Goal: Task Accomplishment & Management: Use online tool/utility

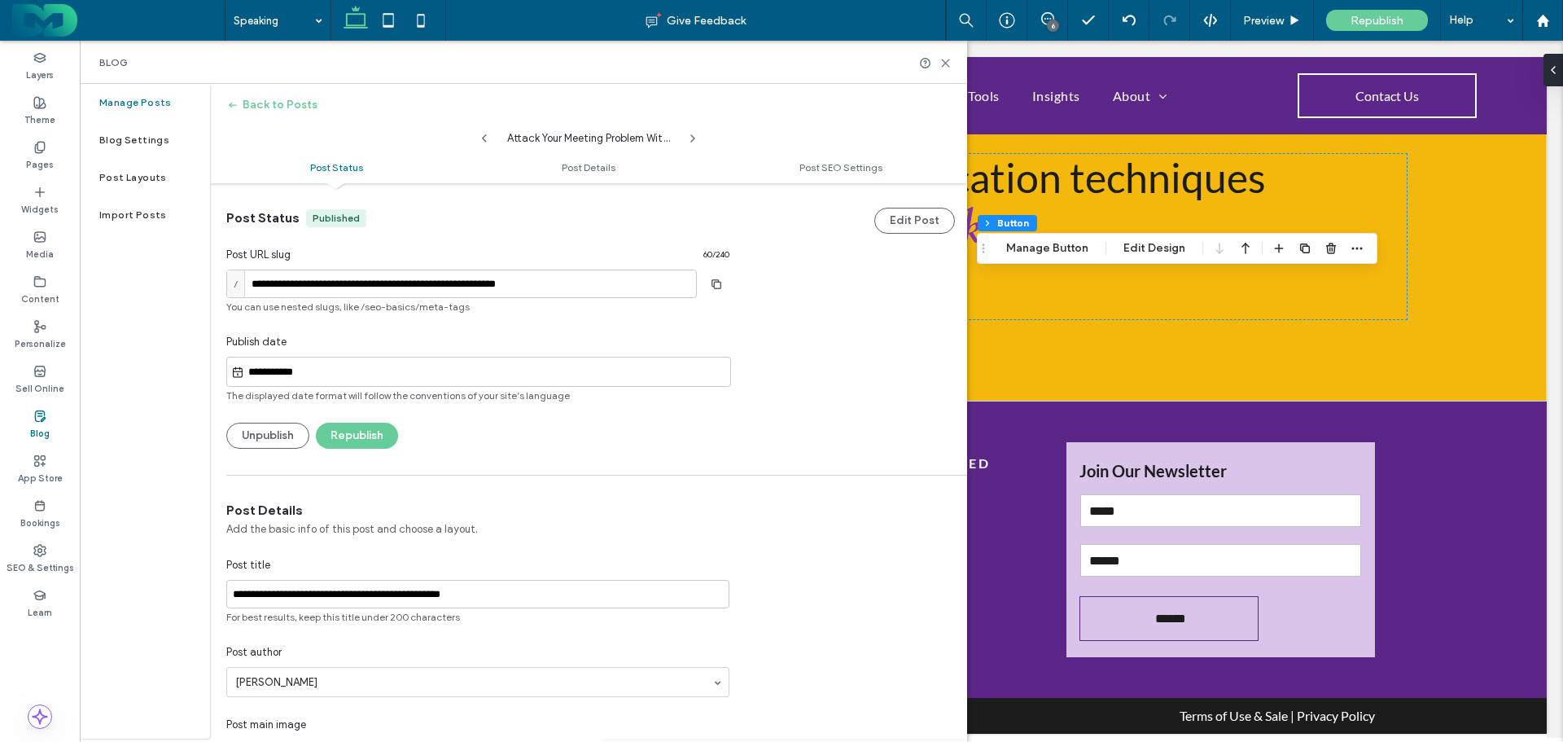
drag, startPoint x: 944, startPoint y: 63, endPoint x: 283, endPoint y: 68, distance: 661.1
click at [944, 63] on icon at bounding box center [945, 63] width 12 height 12
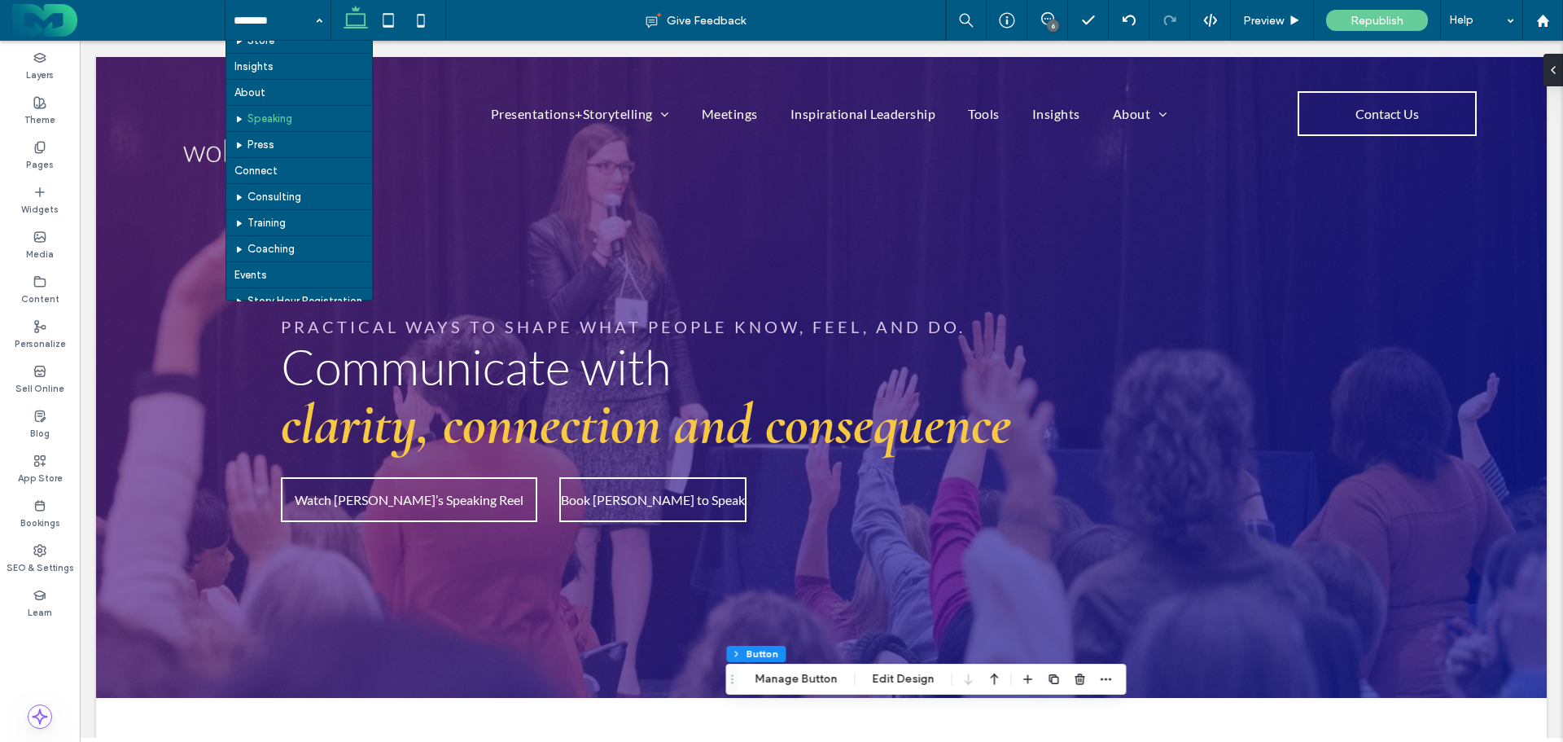
scroll to position [326, 0]
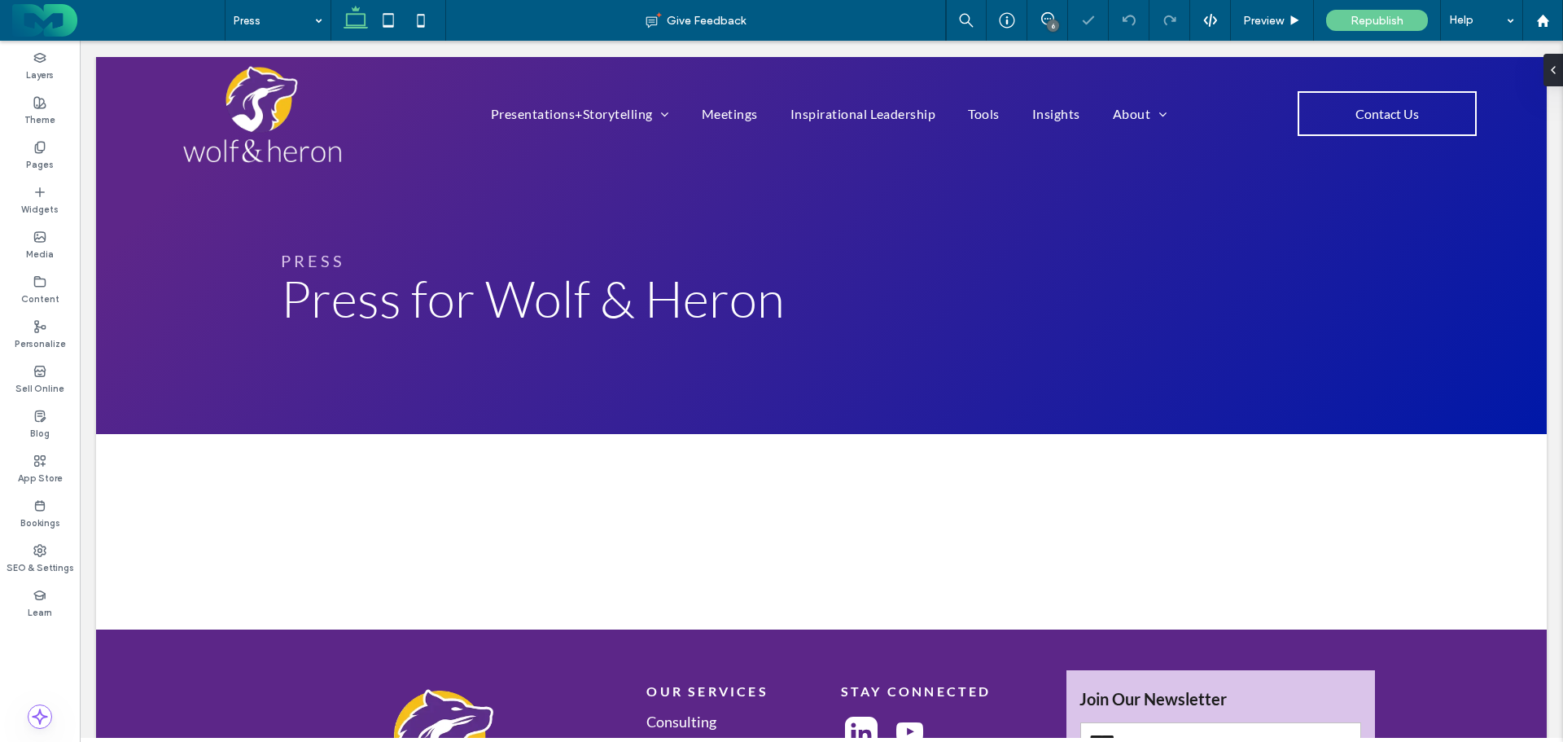
click at [35, 143] on icon at bounding box center [39, 147] width 13 height 13
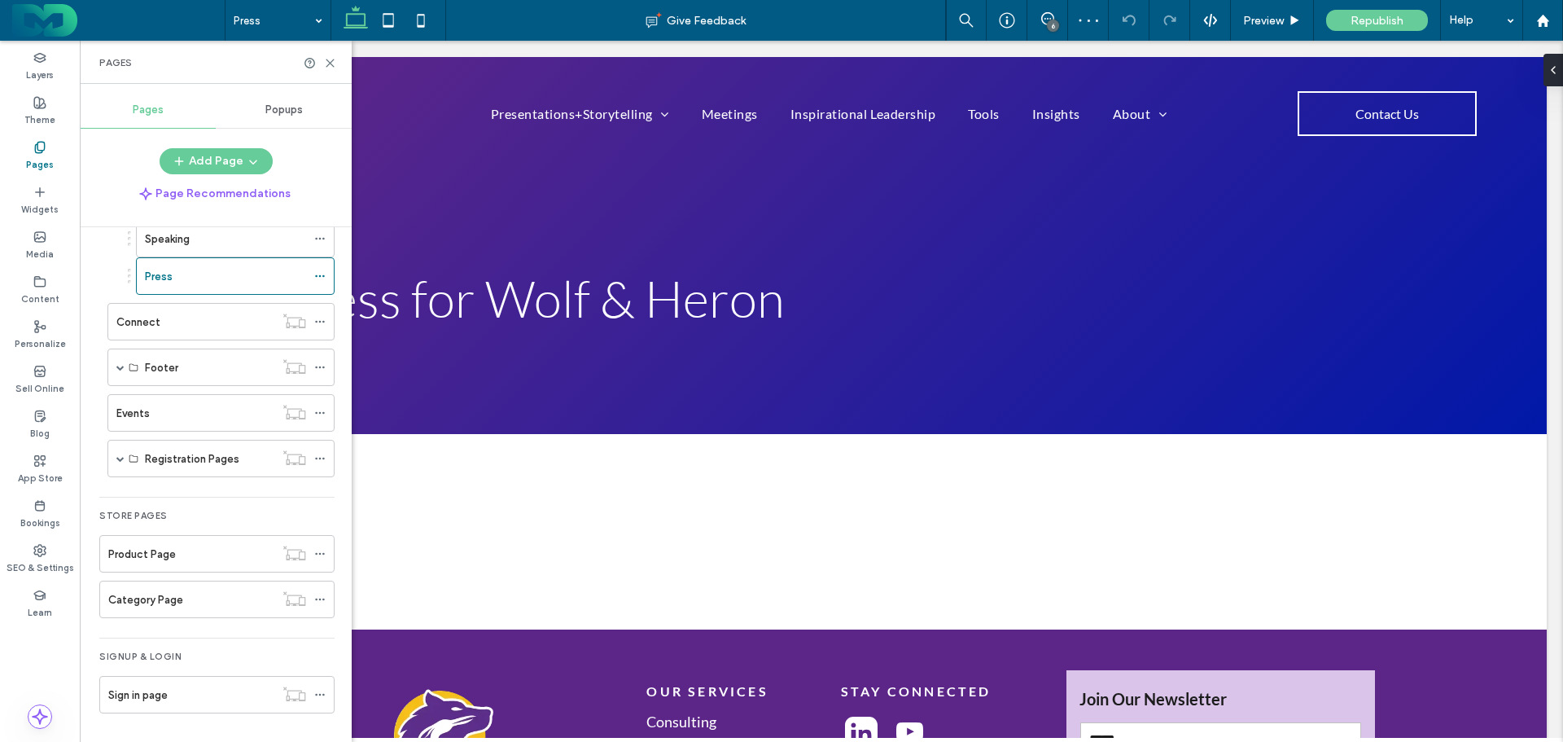
scroll to position [588, 0]
click at [123, 362] on span at bounding box center [120, 366] width 8 height 8
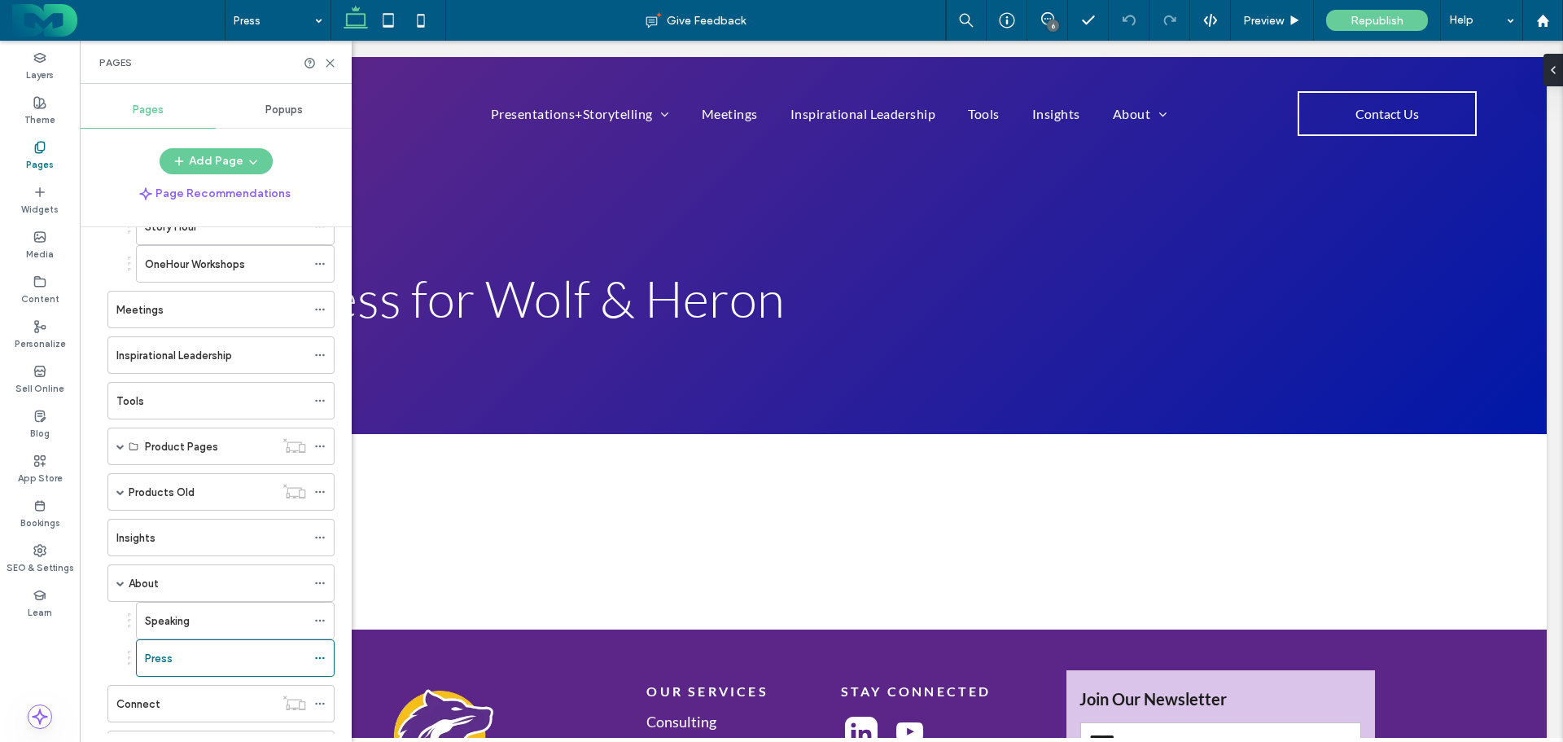
scroll to position [0, 0]
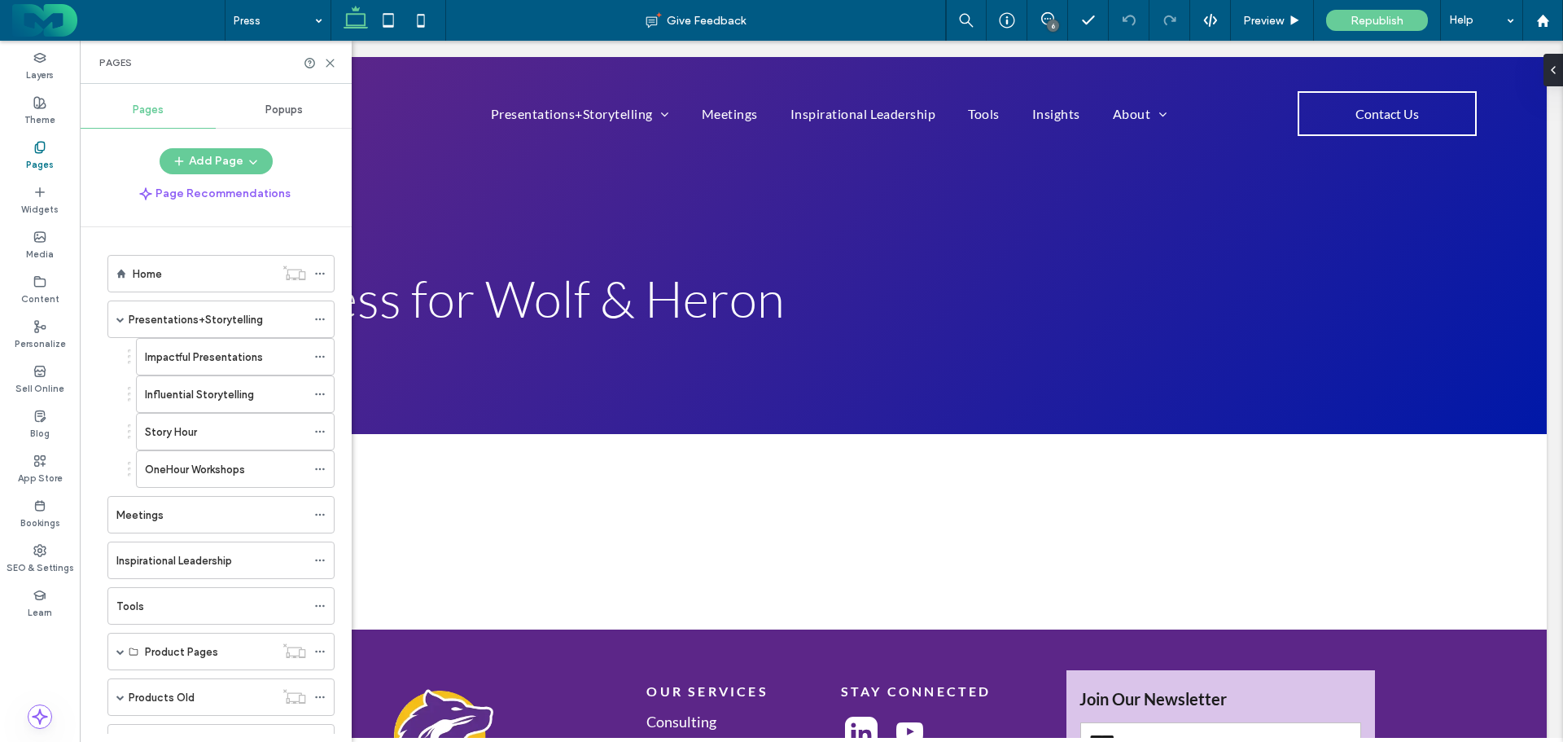
click at [332, 60] on use at bounding box center [329, 62] width 7 height 7
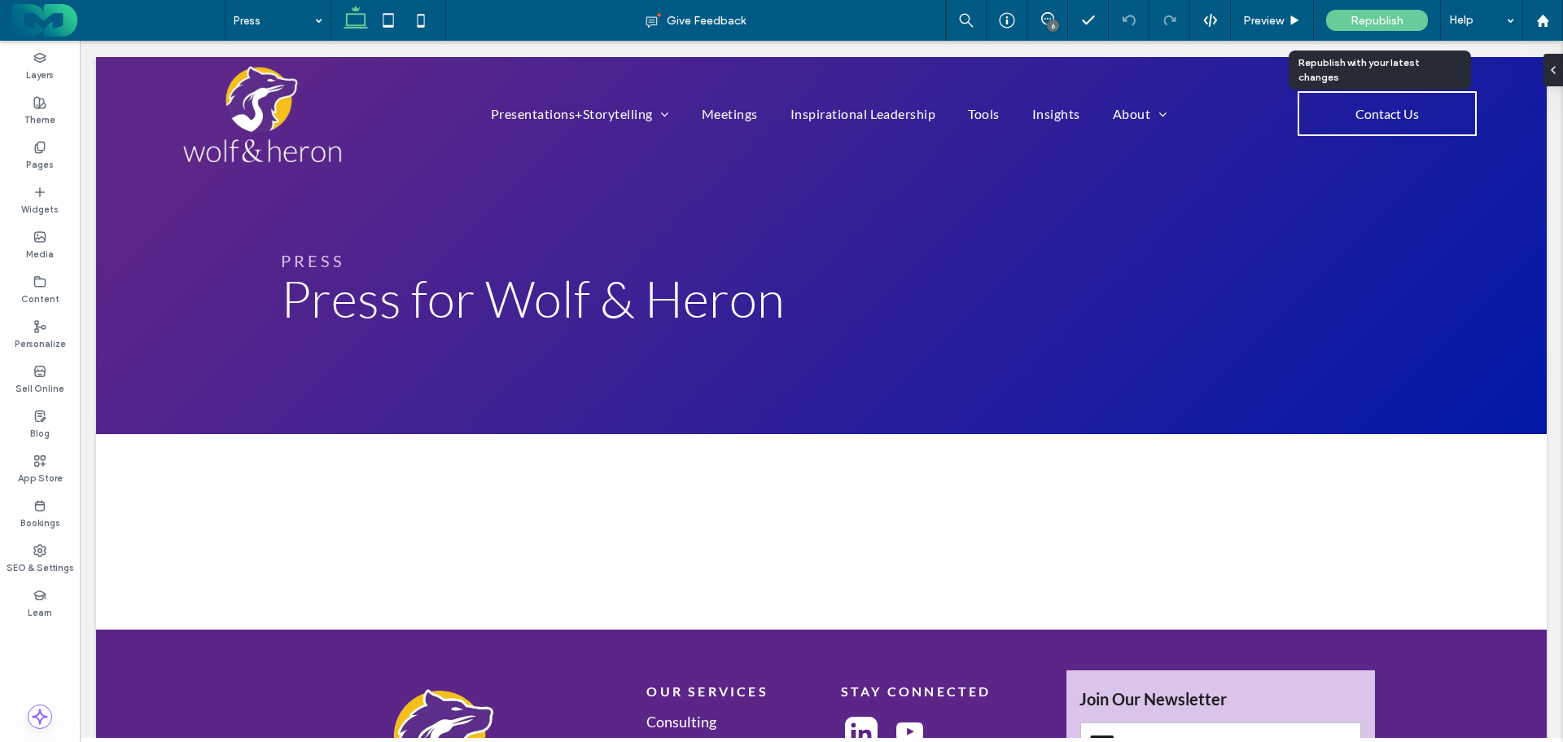
click at [1389, 14] on span "Republish" at bounding box center [1377, 21] width 53 height 14
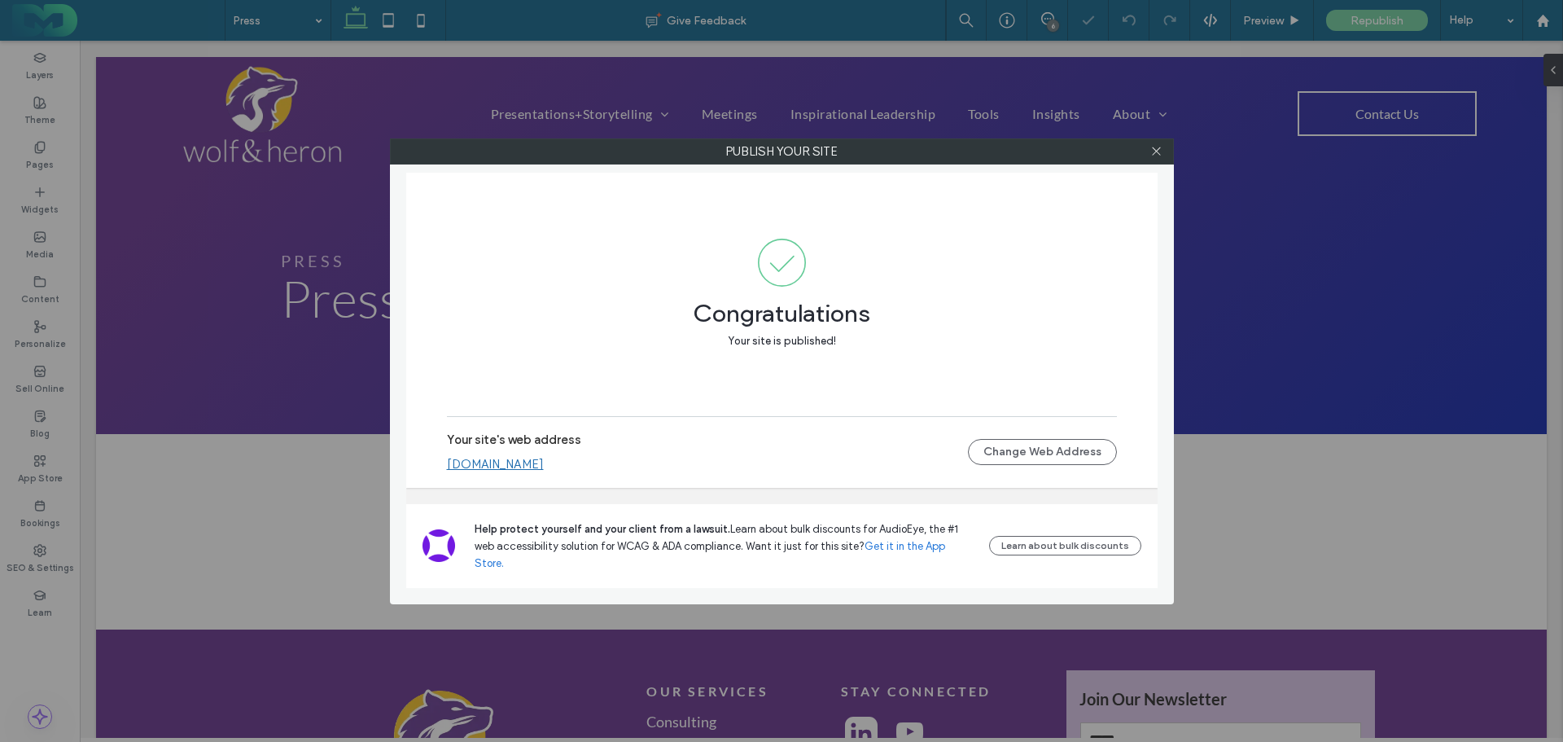
click at [1154, 152] on icon at bounding box center [1156, 151] width 12 height 12
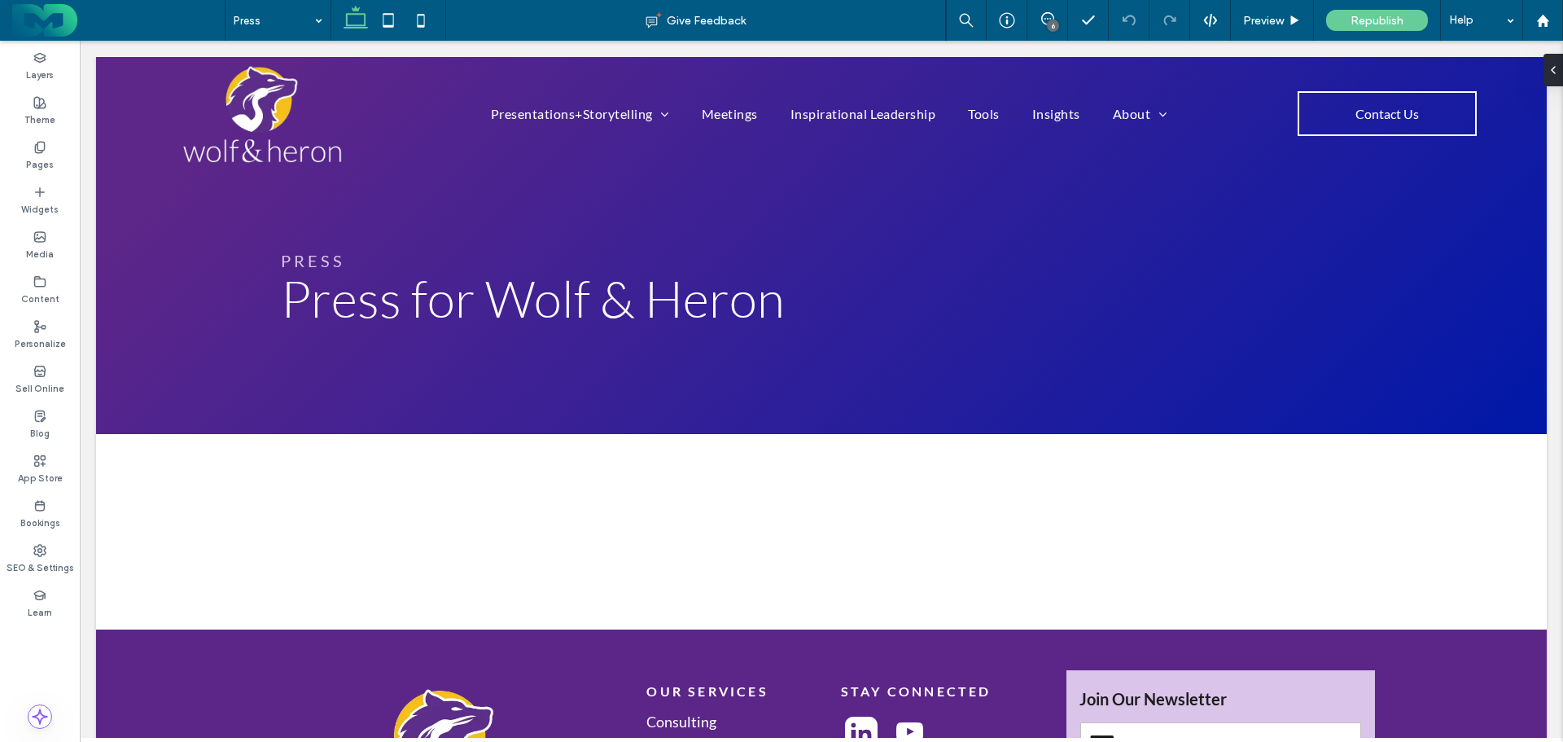
click at [1046, 15] on icon at bounding box center [1047, 18] width 13 height 13
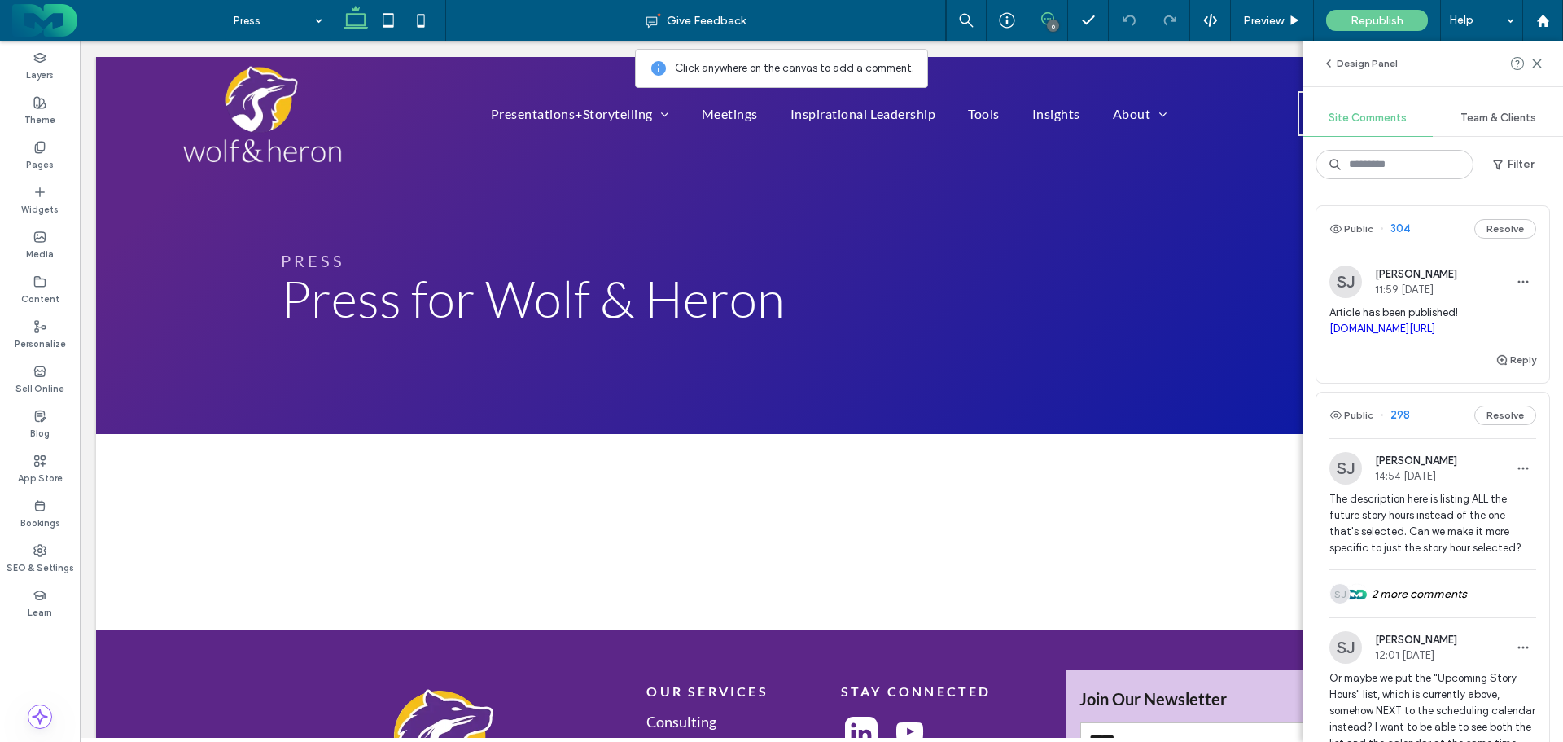
click at [1527, 160] on button "Filter" at bounding box center [1513, 164] width 73 height 26
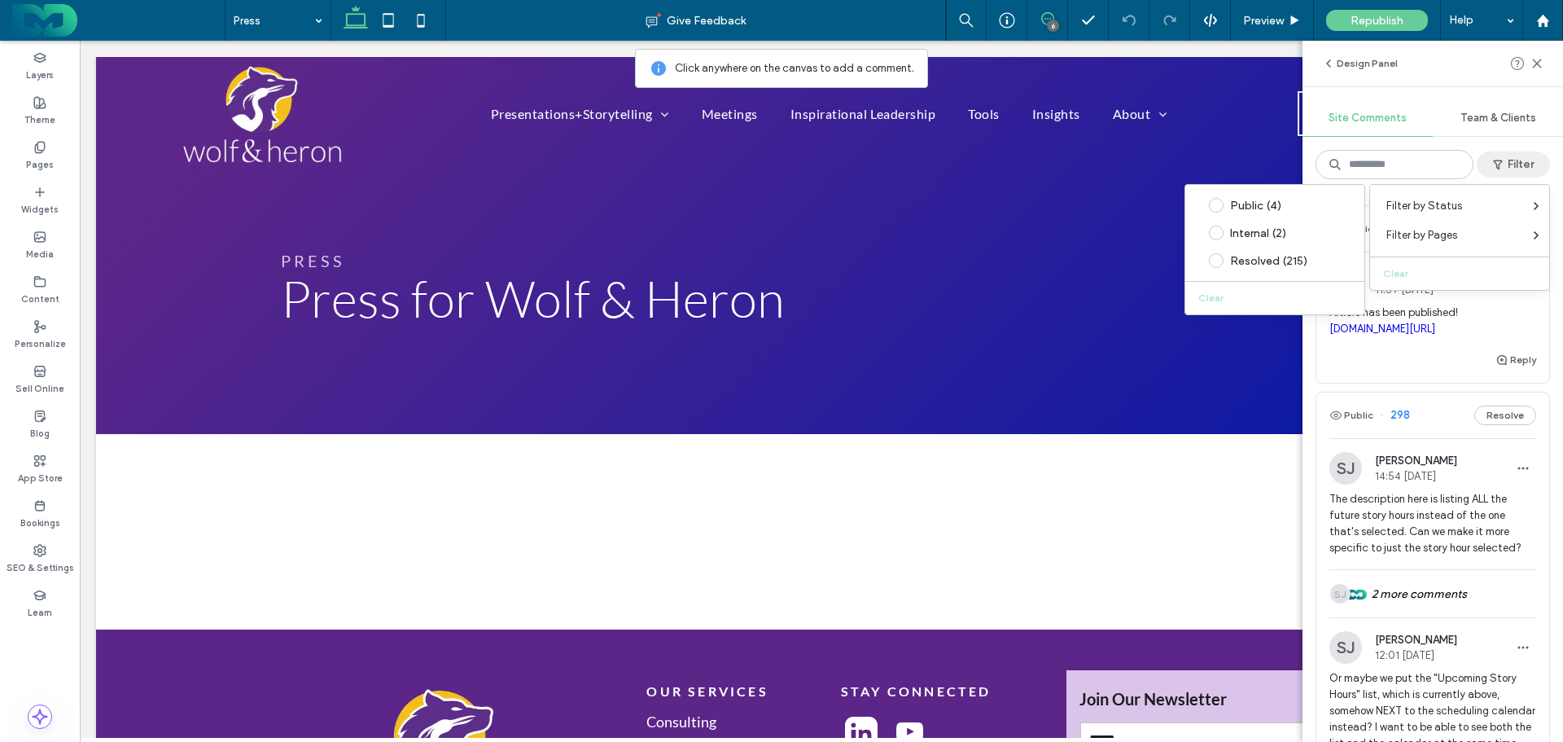
click at [1265, 263] on div "Resolved (215)" at bounding box center [1287, 261] width 115 height 14
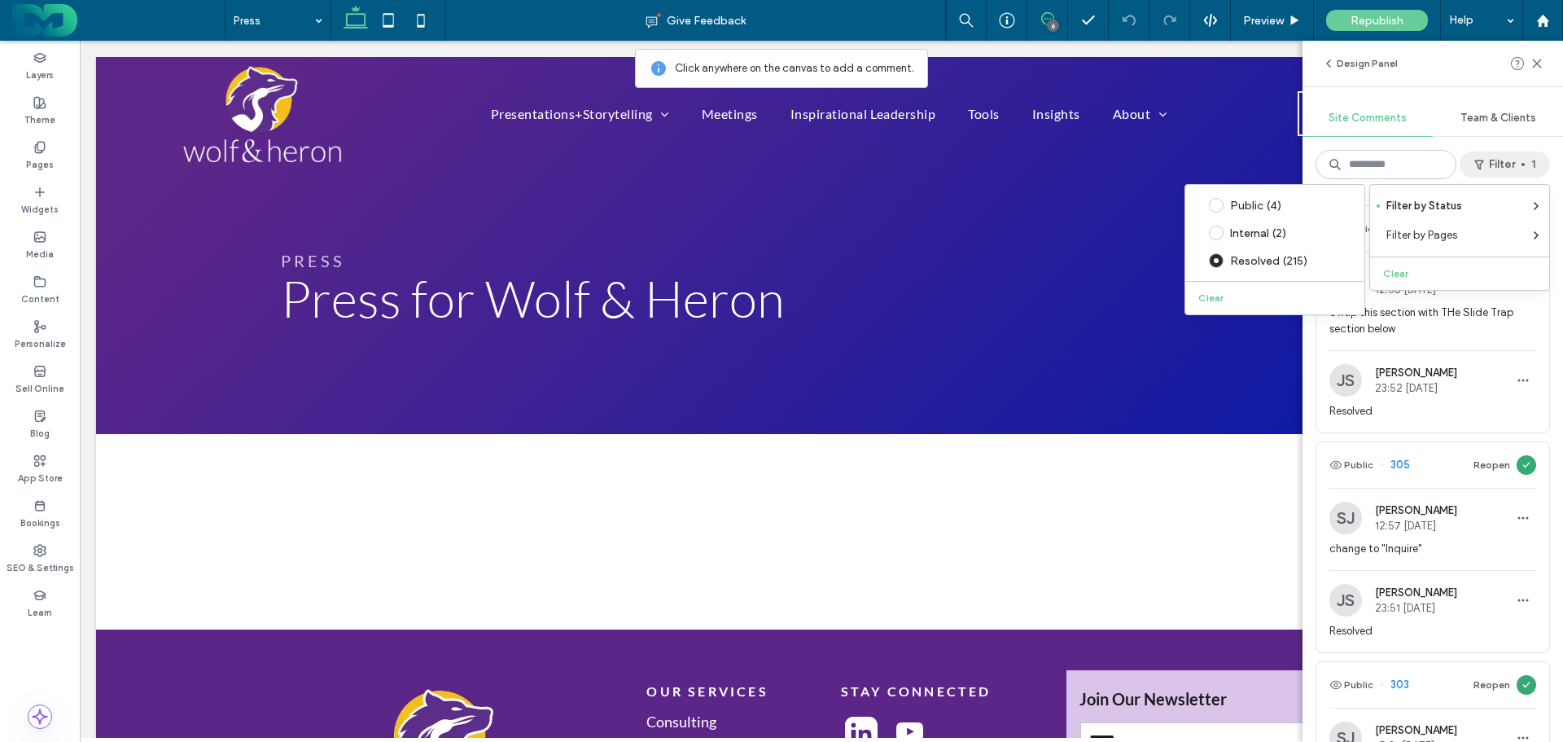
click at [1213, 262] on span at bounding box center [1216, 260] width 15 height 15
click at [1434, 122] on div "Team & Clients" at bounding box center [1498, 118] width 130 height 36
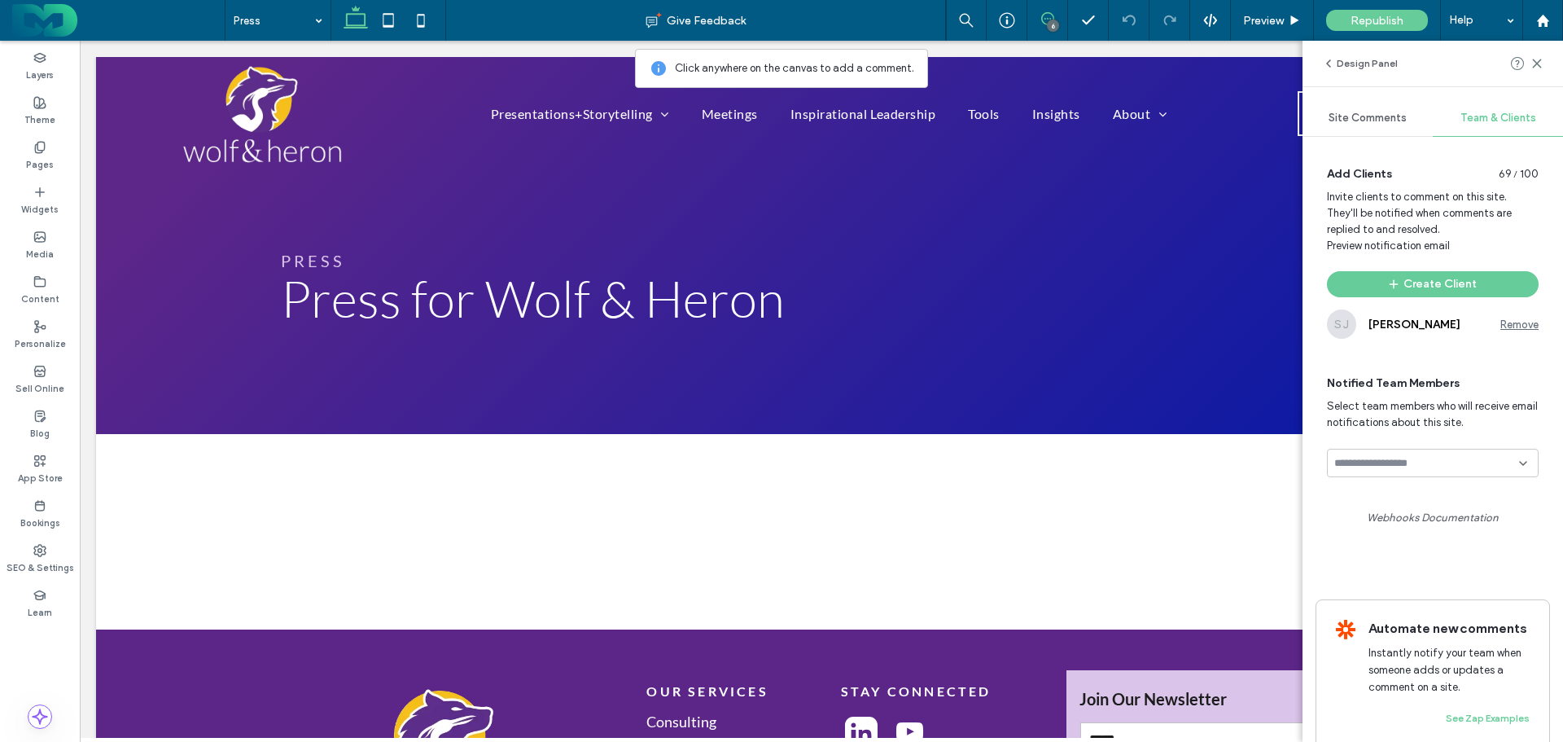
click at [1384, 115] on span "Site Comments" at bounding box center [1368, 118] width 78 height 13
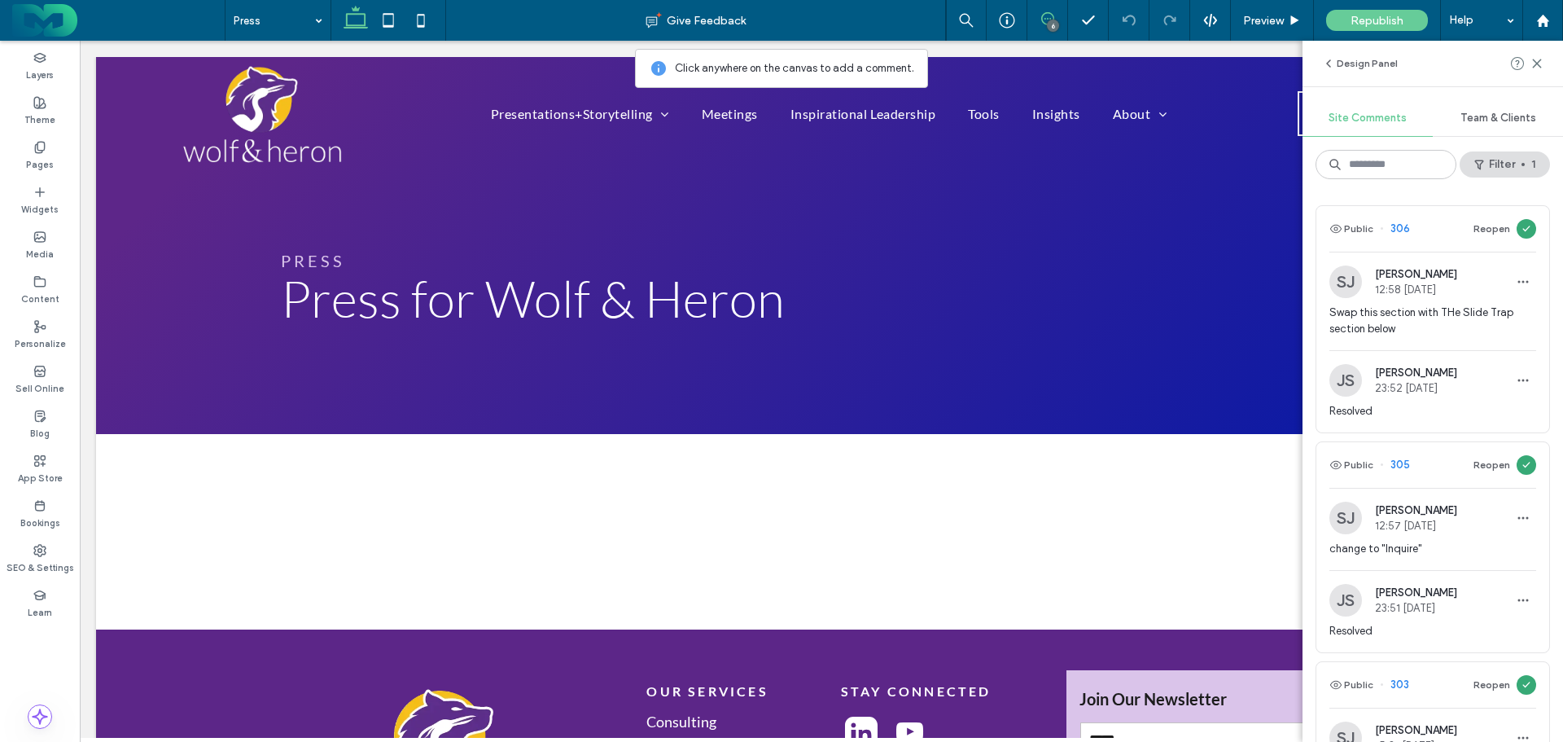
click at [1424, 322] on span "Swap this section with THe Slide Trap section below" at bounding box center [1432, 320] width 207 height 33
click at [1392, 304] on span "Swap this section with THe Slide Trap section below" at bounding box center [1432, 320] width 207 height 33
click at [1479, 227] on button "Reopen" at bounding box center [1492, 229] width 37 height 20
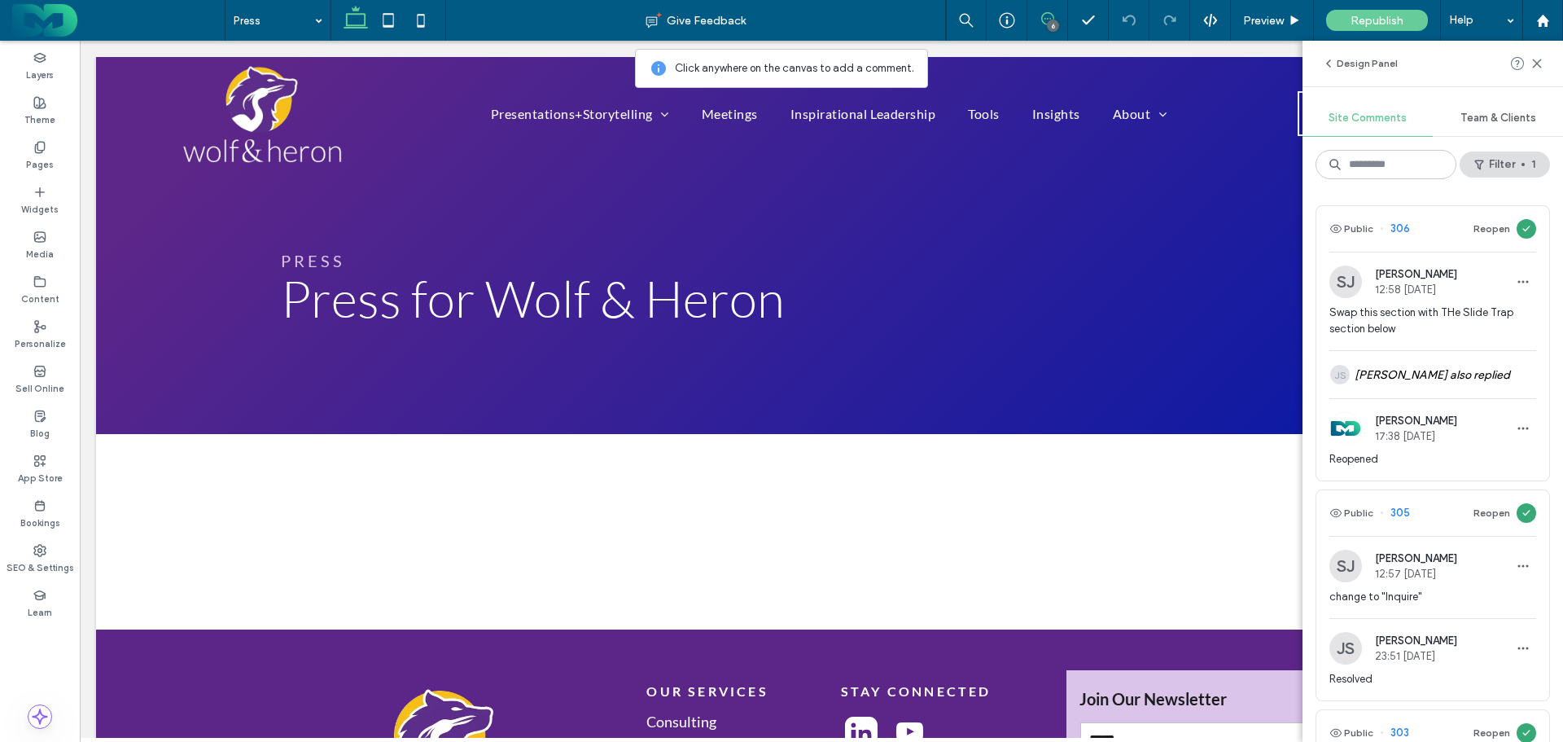
click at [1417, 296] on div "[PERSON_NAME] 12:58 [DATE]" at bounding box center [1393, 281] width 128 height 33
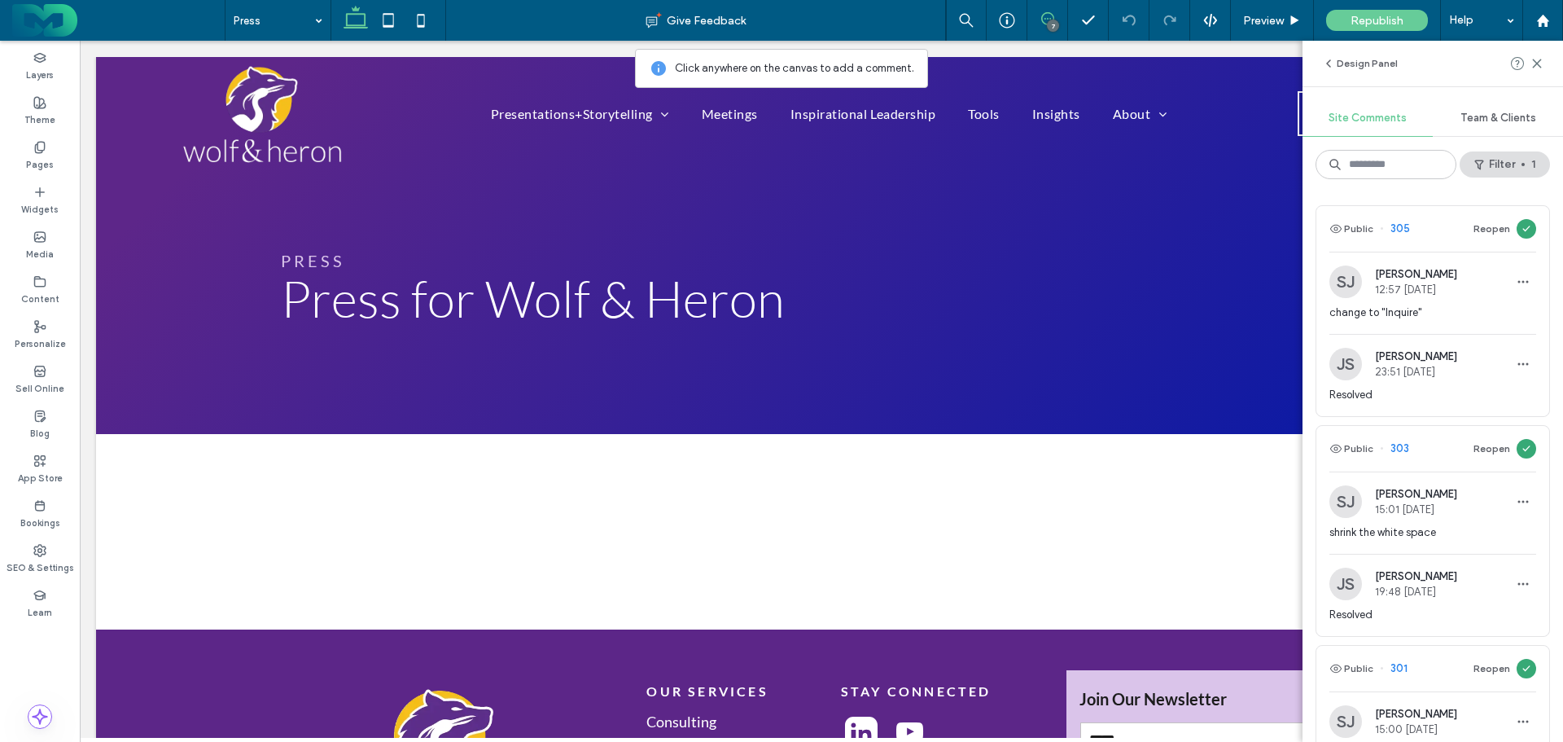
click at [1444, 311] on span "change to "Inquire"" at bounding box center [1432, 312] width 207 height 16
click at [1481, 230] on button "Reopen" at bounding box center [1492, 229] width 37 height 20
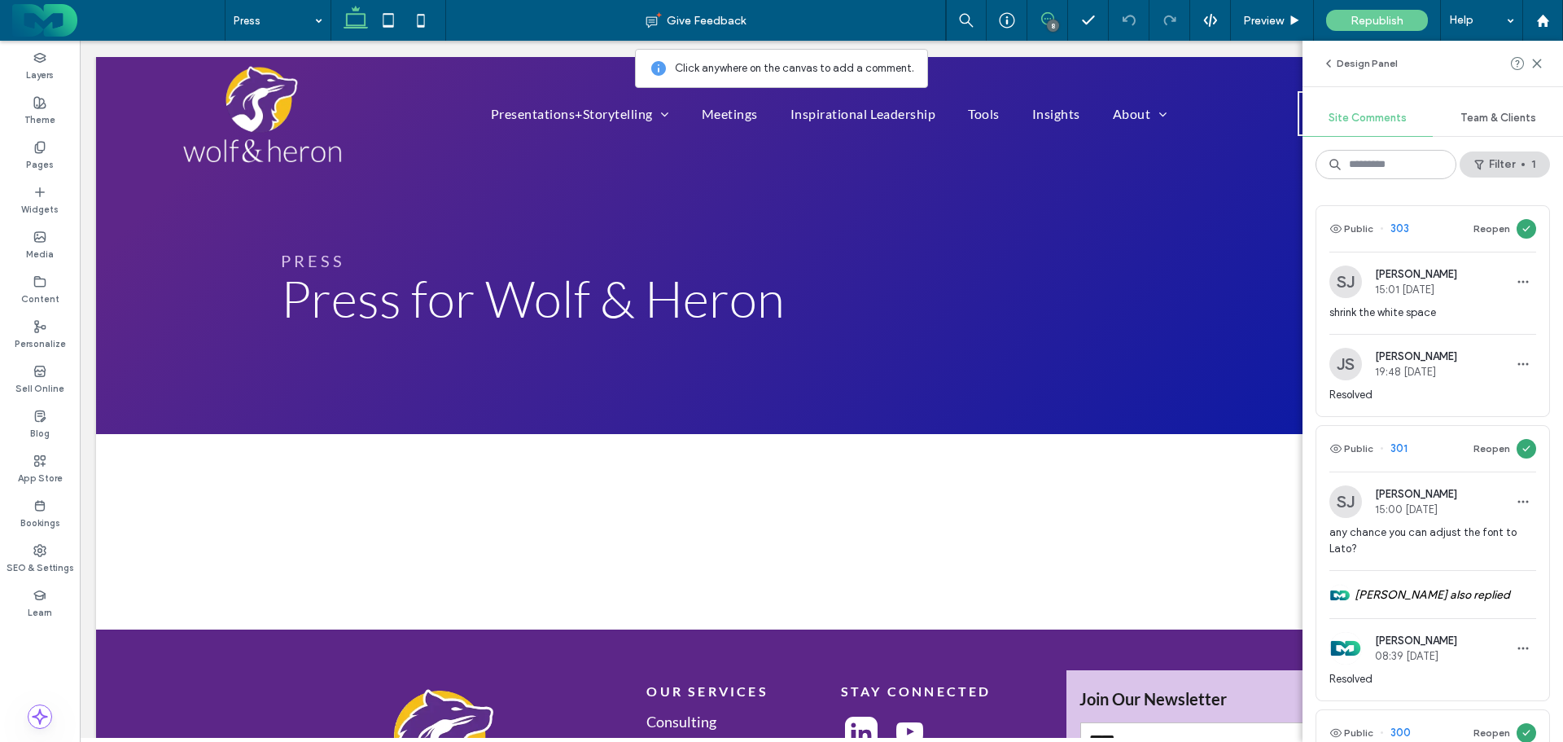
click at [1504, 166] on button "Filter 1" at bounding box center [1505, 164] width 90 height 26
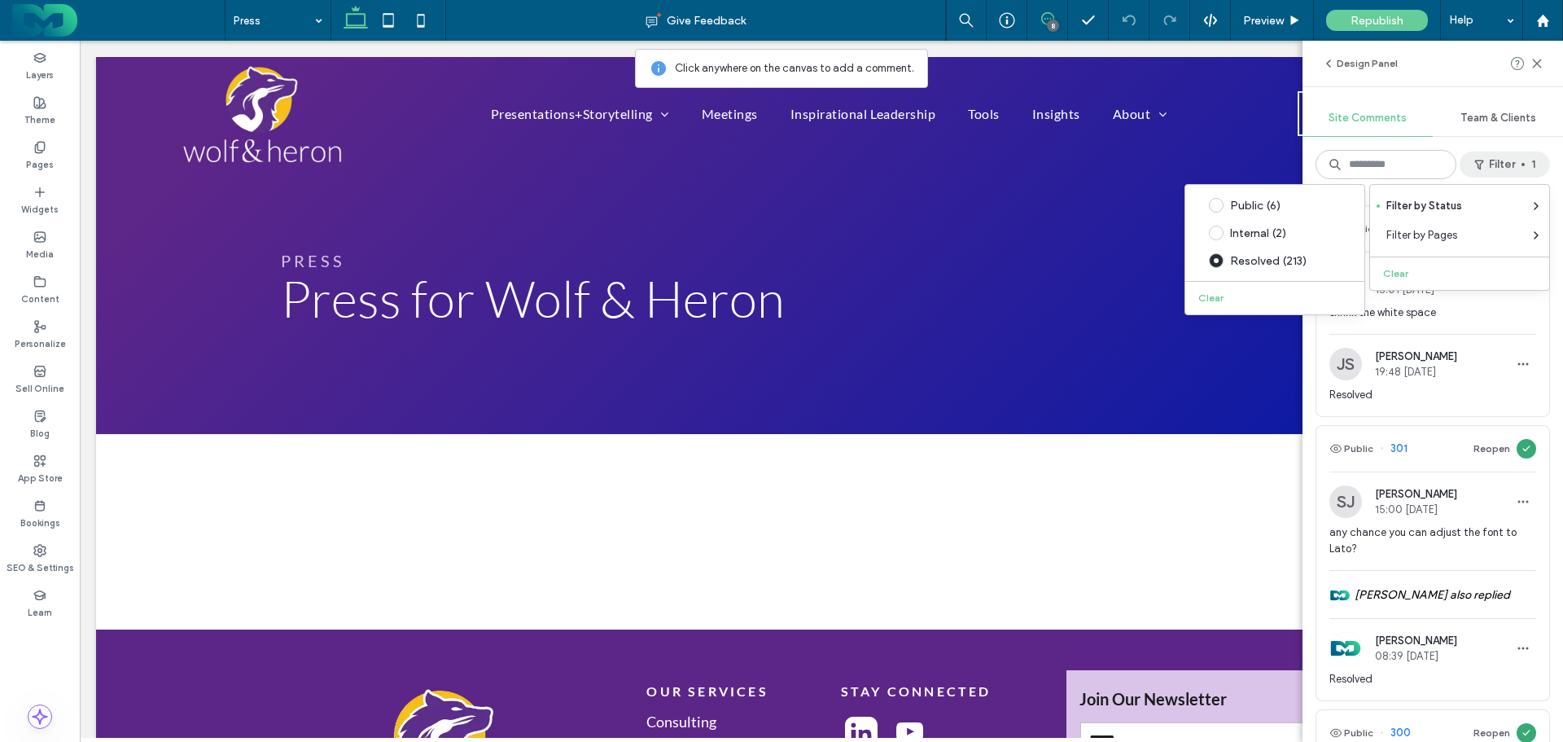
click at [1252, 204] on div "Public (6)" at bounding box center [1287, 206] width 115 height 14
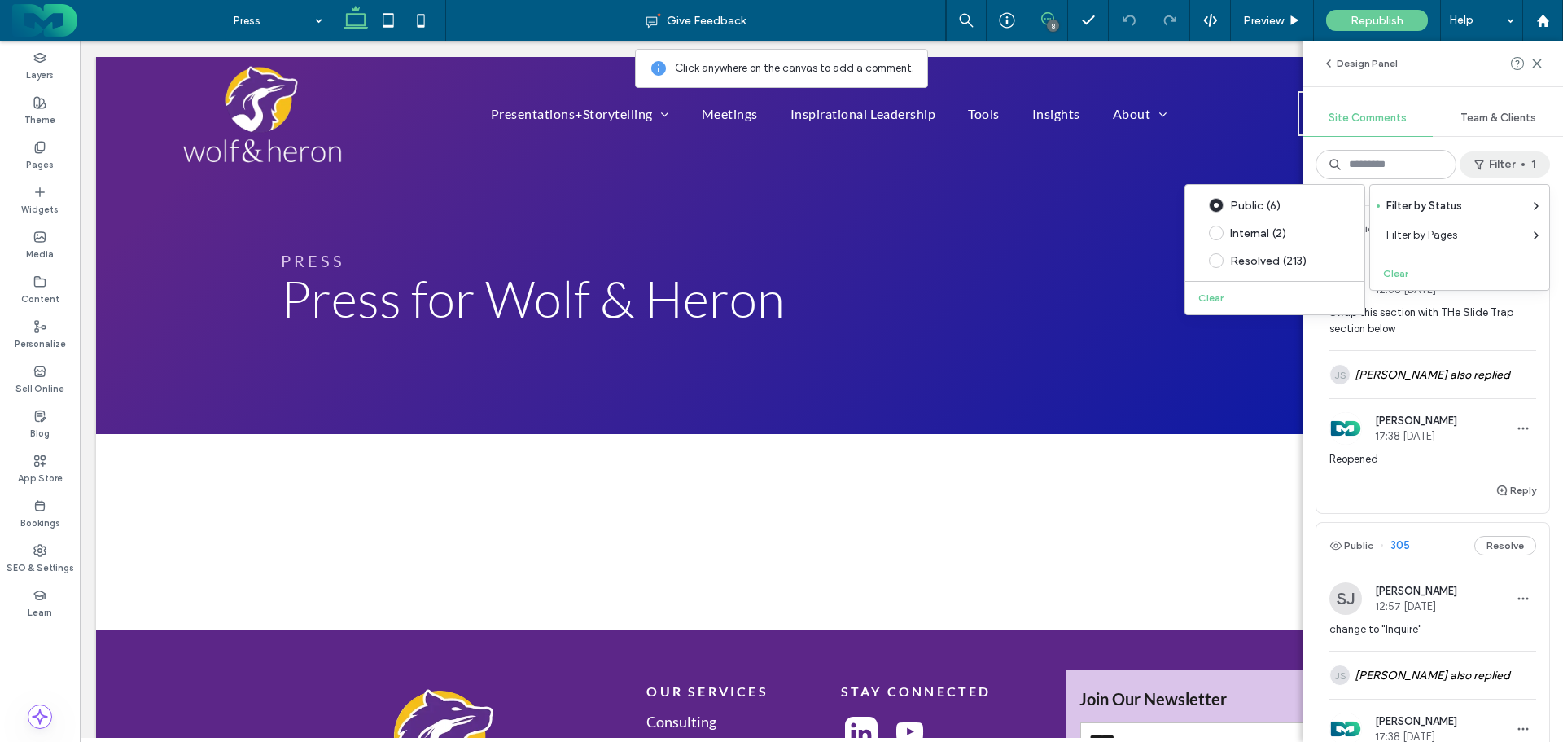
click at [1468, 59] on div "Design Panel" at bounding box center [1433, 64] width 261 height 46
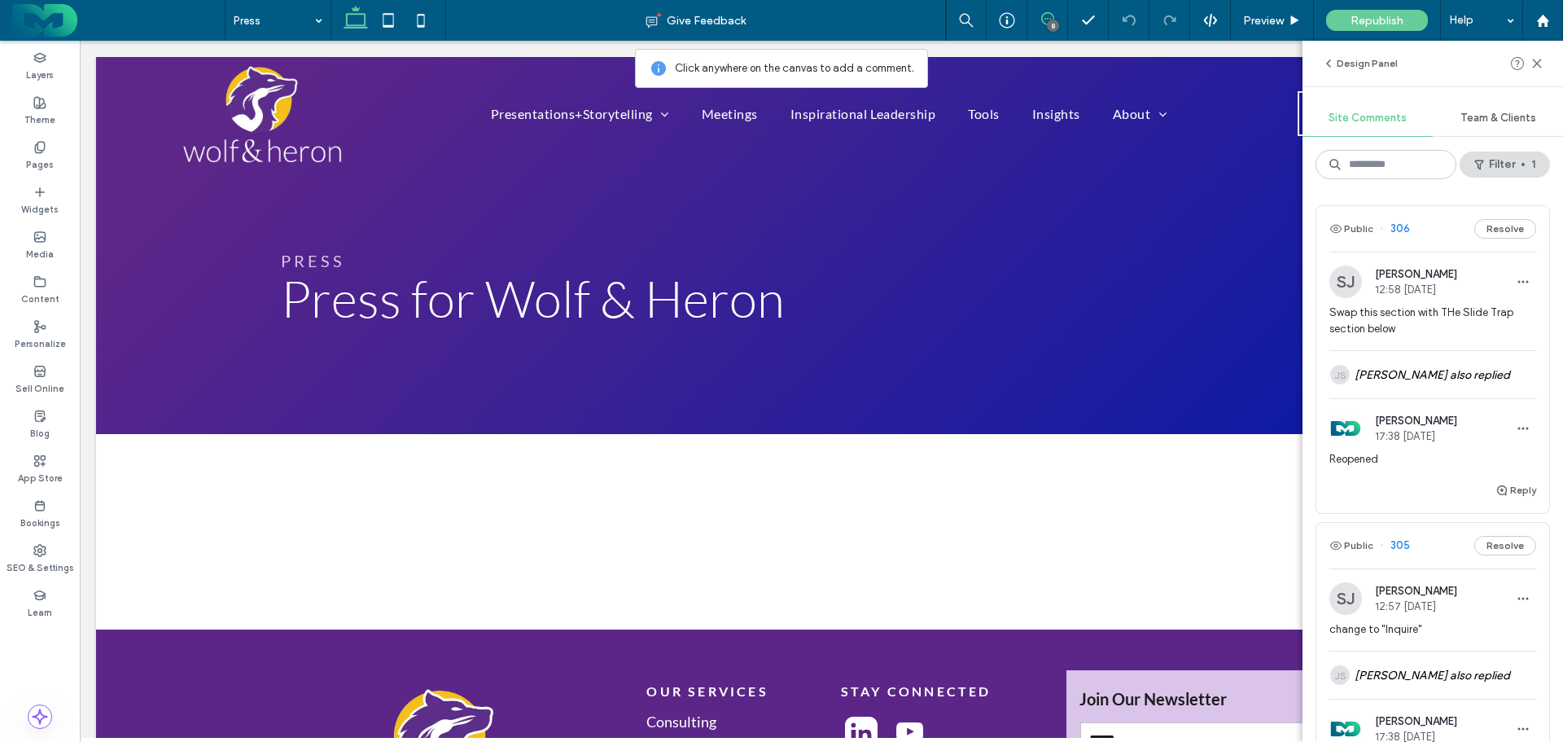
click at [1424, 326] on span "Swap this section with THe Slide Trap section below" at bounding box center [1432, 320] width 207 height 33
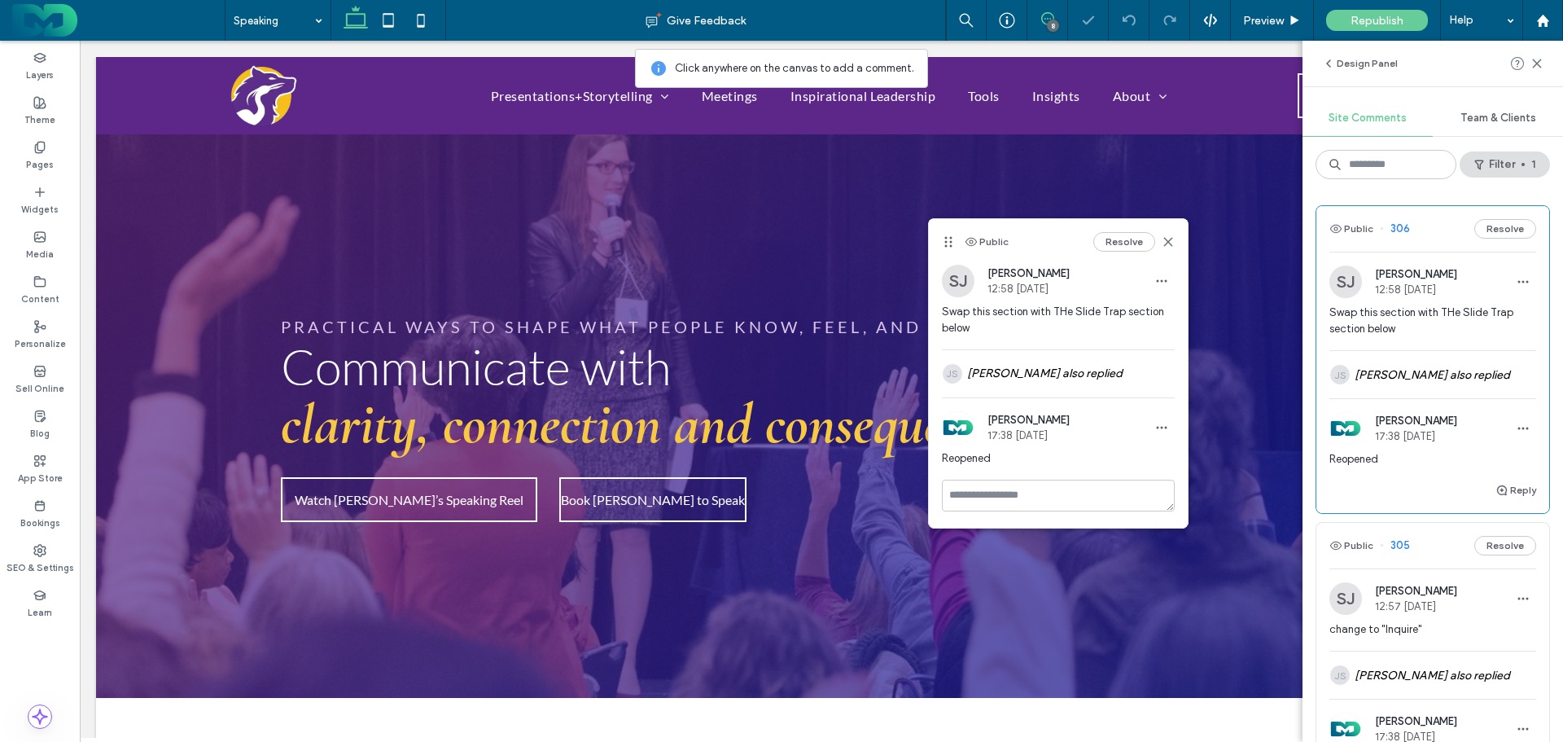
scroll to position [2161, 0]
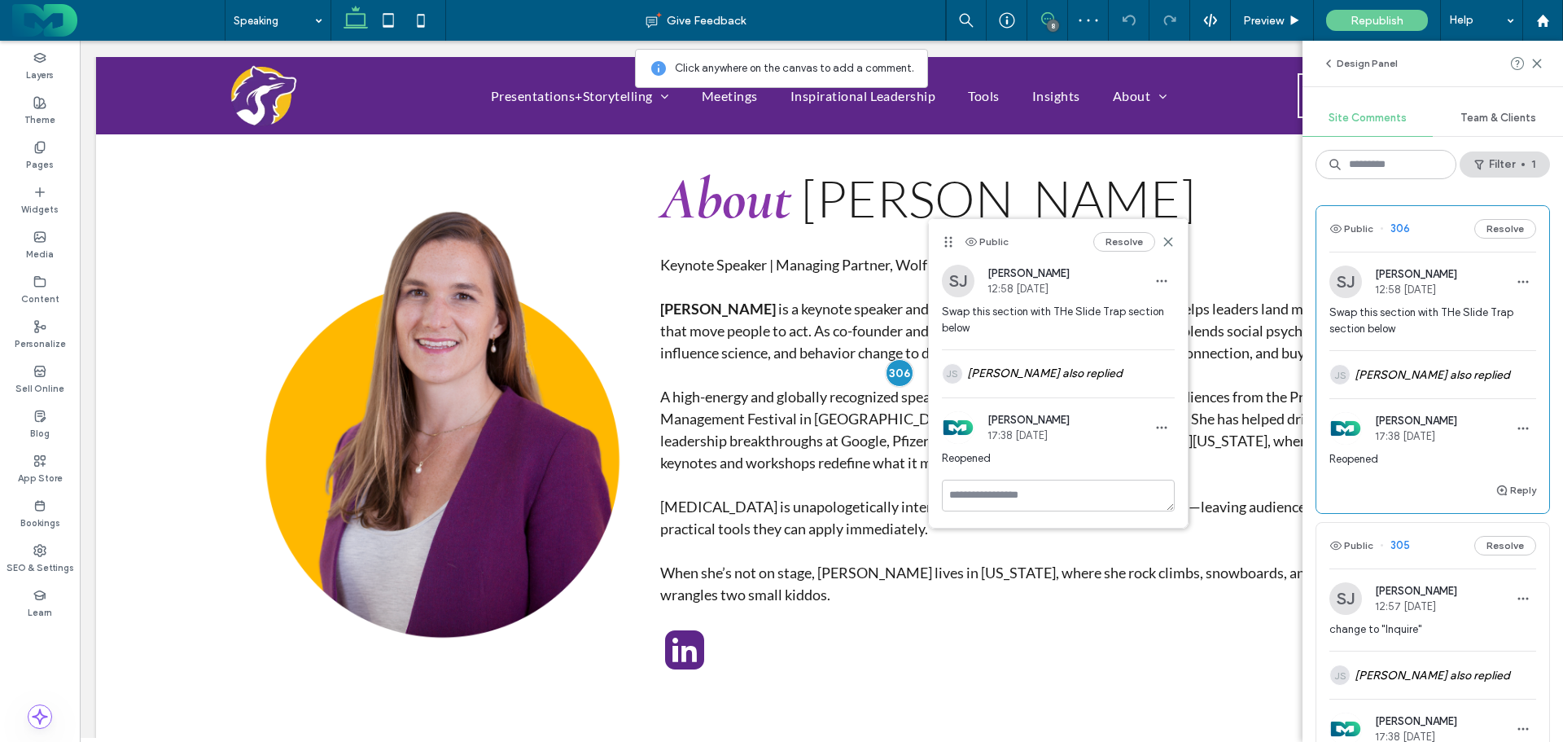
click at [1127, 240] on button "Resolve" at bounding box center [1124, 242] width 62 height 20
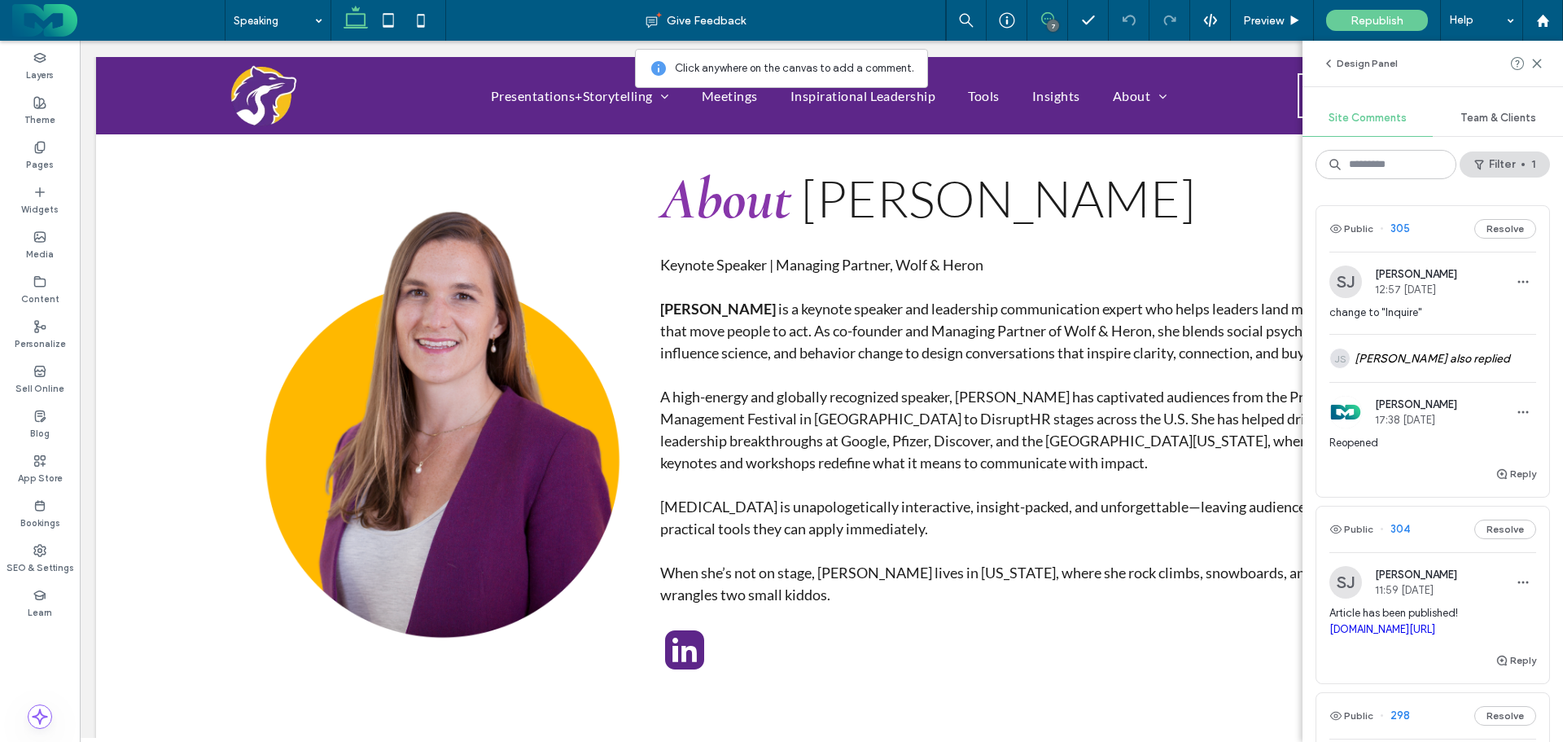
click at [1417, 315] on span "change to "Inquire"" at bounding box center [1432, 312] width 207 height 16
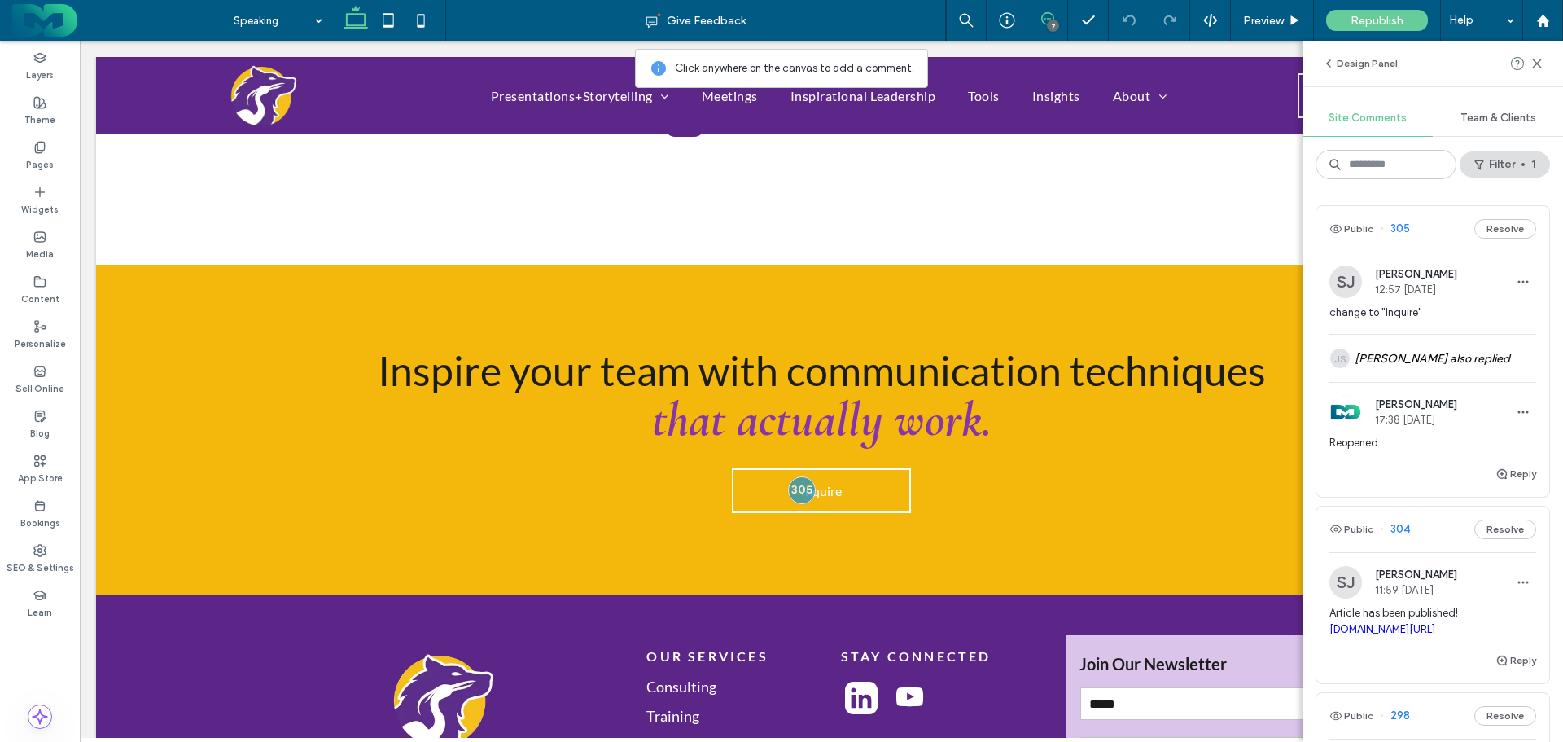
scroll to position [2754, 0]
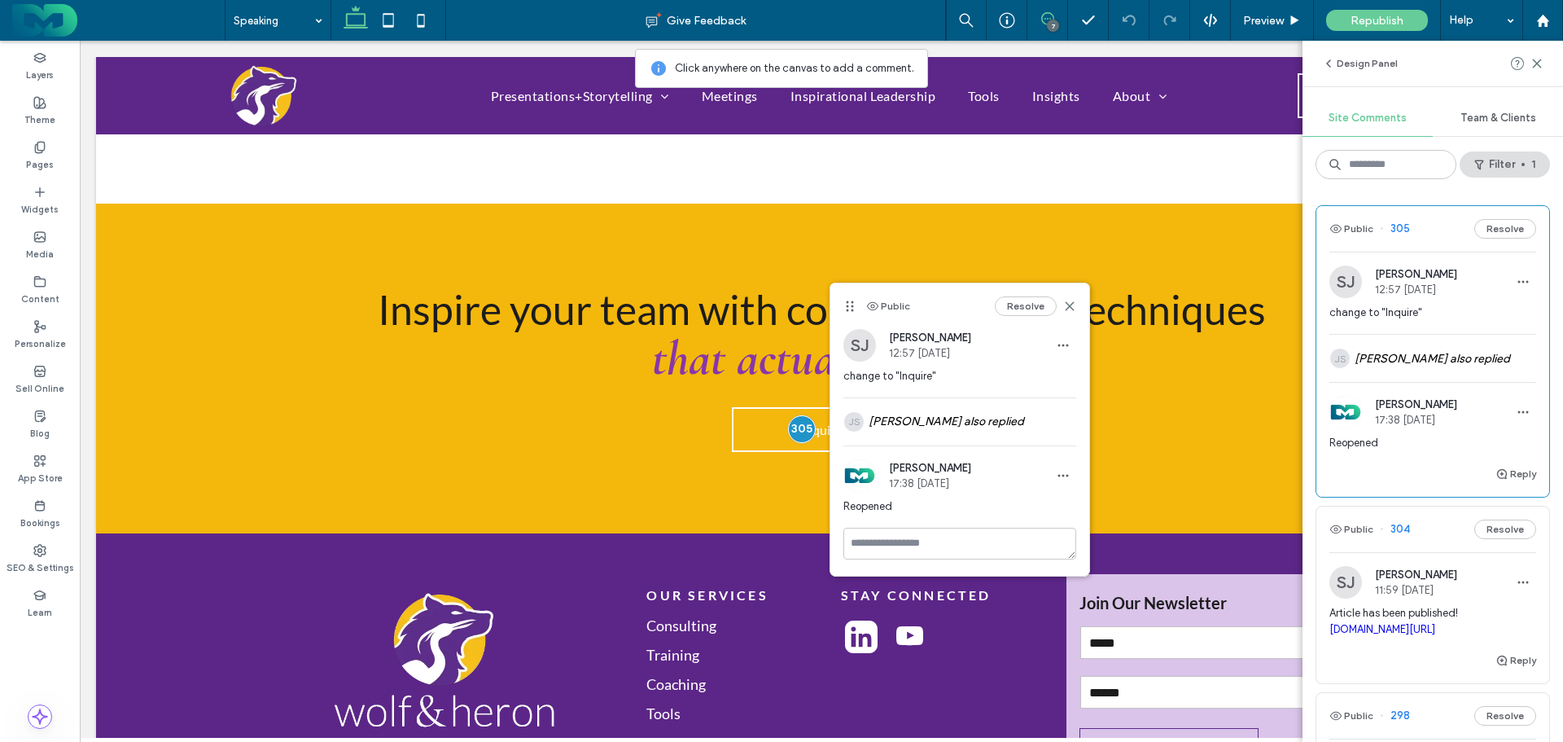
click at [1028, 305] on button "Resolve" at bounding box center [1026, 306] width 62 height 20
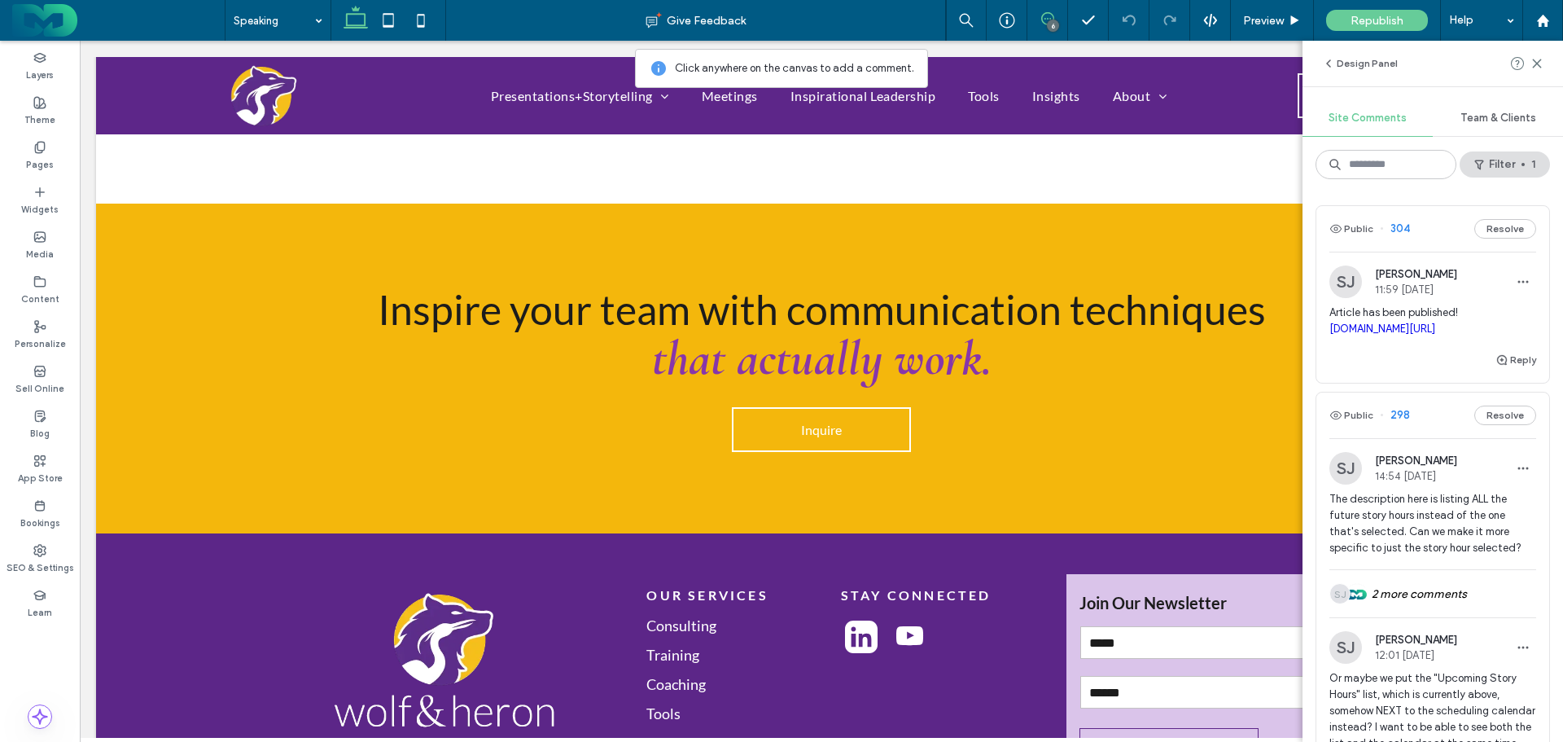
drag, startPoint x: 1534, startPoint y: 64, endPoint x: 1053, endPoint y: 182, distance: 495.2
click at [1534, 64] on icon at bounding box center [1537, 63] width 13 height 13
